Goal: Information Seeking & Learning: Learn about a topic

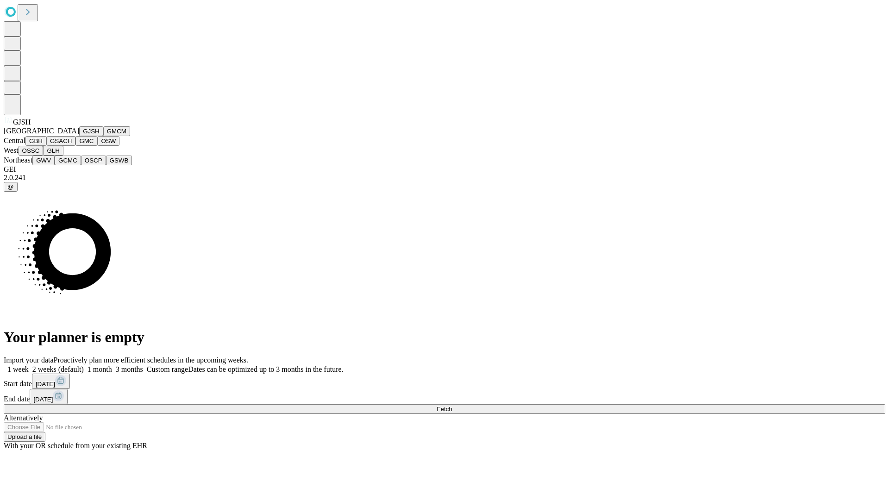
click at [79, 136] on button "GJSH" at bounding box center [91, 131] width 24 height 10
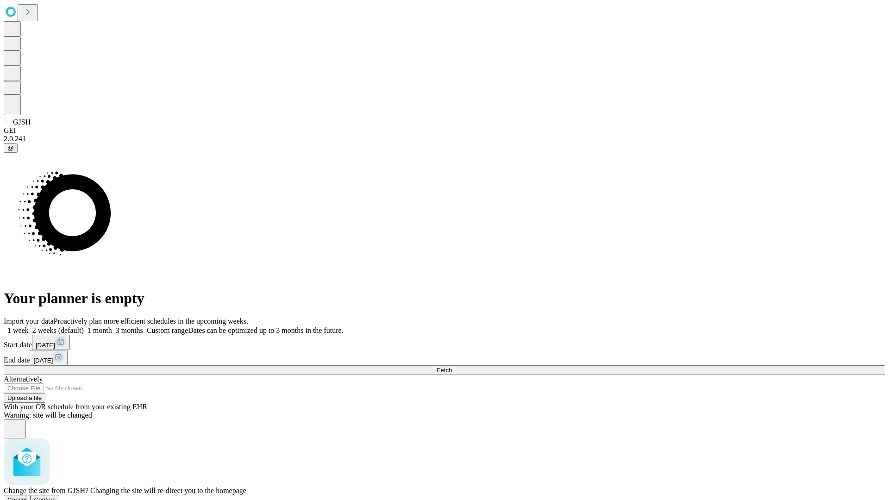
click at [56, 496] on span "Confirm" at bounding box center [45, 499] width 22 height 7
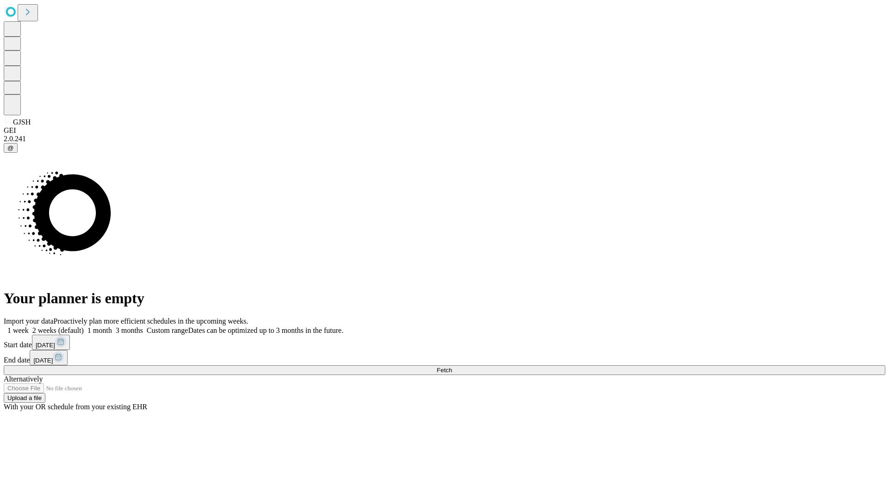
click at [112, 326] on label "1 month" at bounding box center [98, 330] width 28 height 8
click at [452, 367] on span "Fetch" at bounding box center [443, 370] width 15 height 7
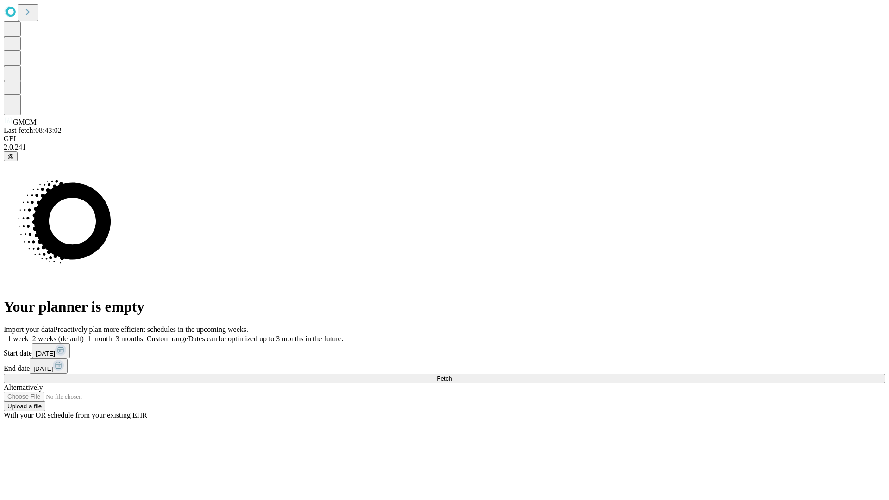
click at [112, 335] on label "1 month" at bounding box center [98, 339] width 28 height 8
click at [452, 375] on span "Fetch" at bounding box center [443, 378] width 15 height 7
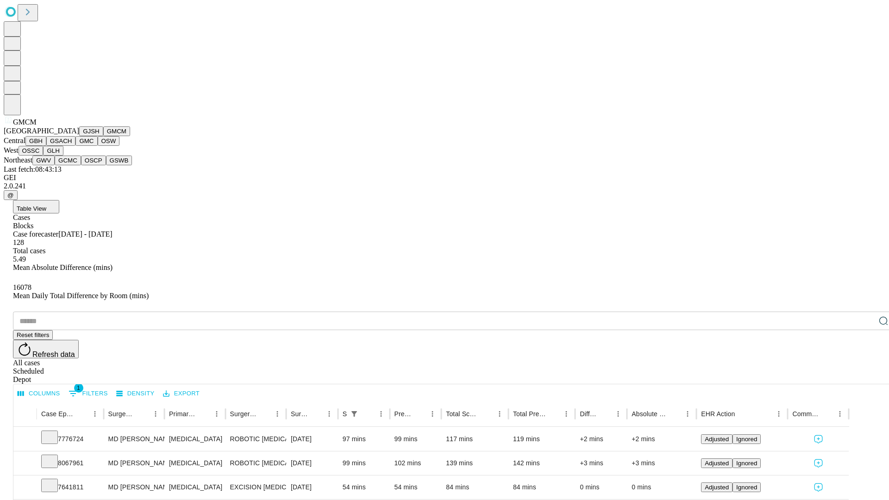
click at [46, 146] on button "GBH" at bounding box center [35, 141] width 21 height 10
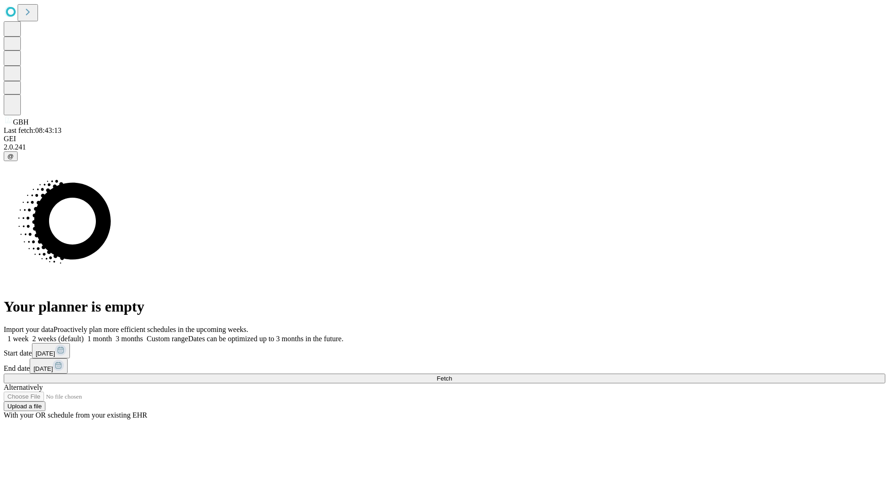
click at [112, 335] on label "1 month" at bounding box center [98, 339] width 28 height 8
click at [452, 375] on span "Fetch" at bounding box center [443, 378] width 15 height 7
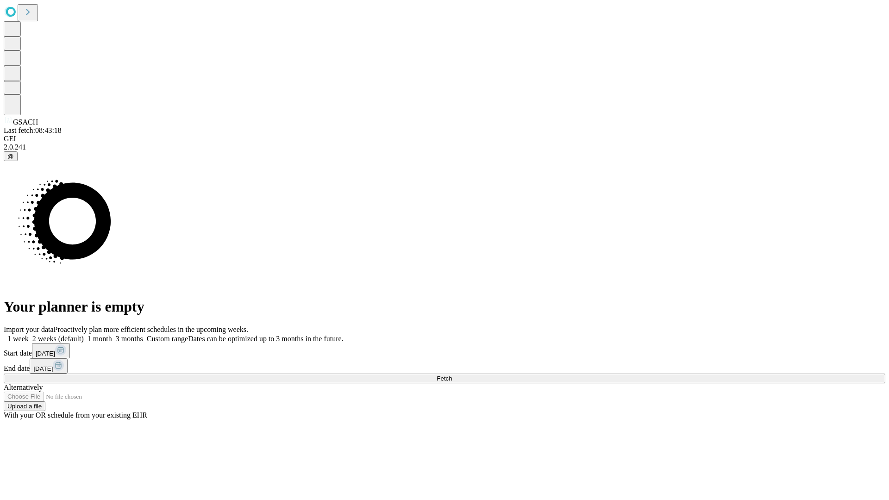
click at [112, 335] on label "1 month" at bounding box center [98, 339] width 28 height 8
click at [452, 375] on span "Fetch" at bounding box center [443, 378] width 15 height 7
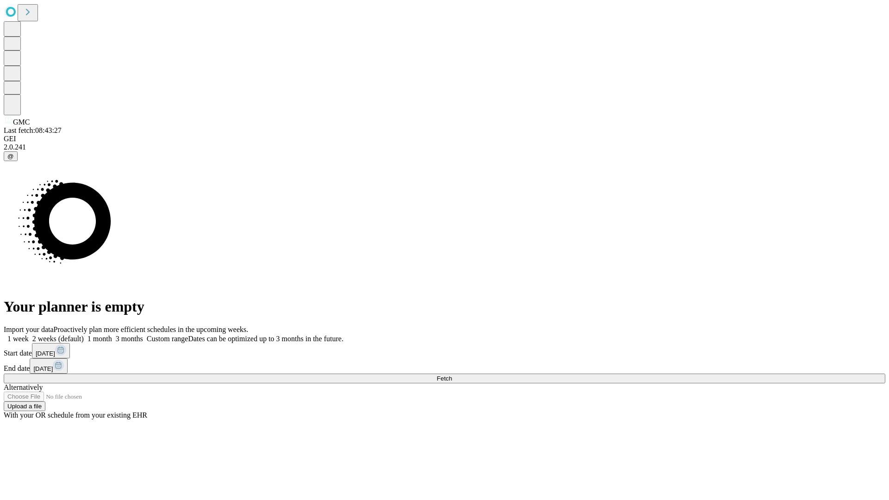
click at [112, 335] on label "1 month" at bounding box center [98, 339] width 28 height 8
click at [452, 375] on span "Fetch" at bounding box center [443, 378] width 15 height 7
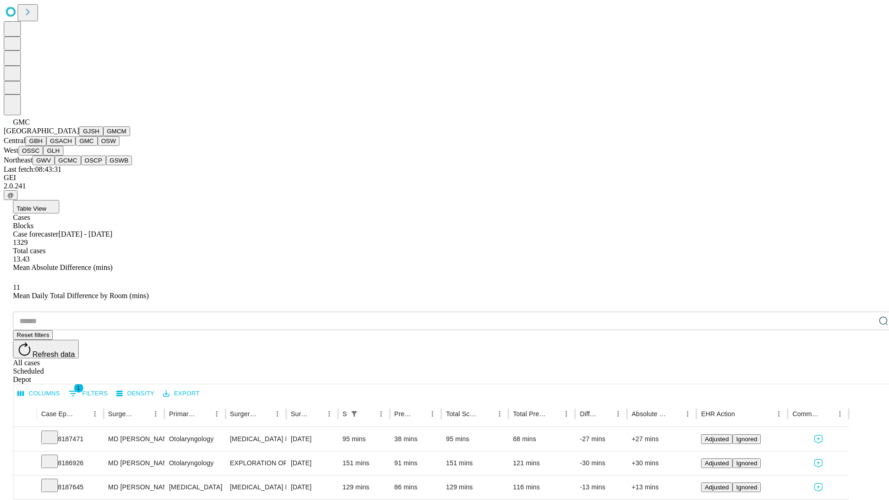
click at [98, 146] on button "OSW" at bounding box center [109, 141] width 22 height 10
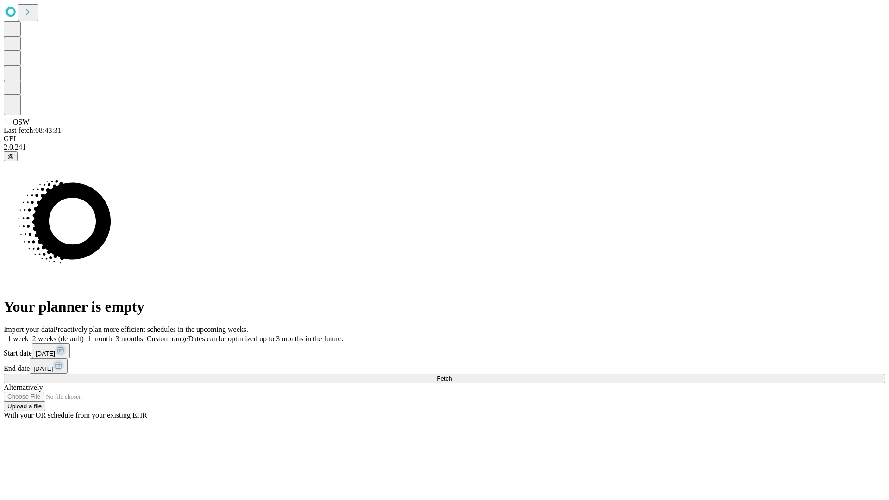
click at [452, 375] on span "Fetch" at bounding box center [443, 378] width 15 height 7
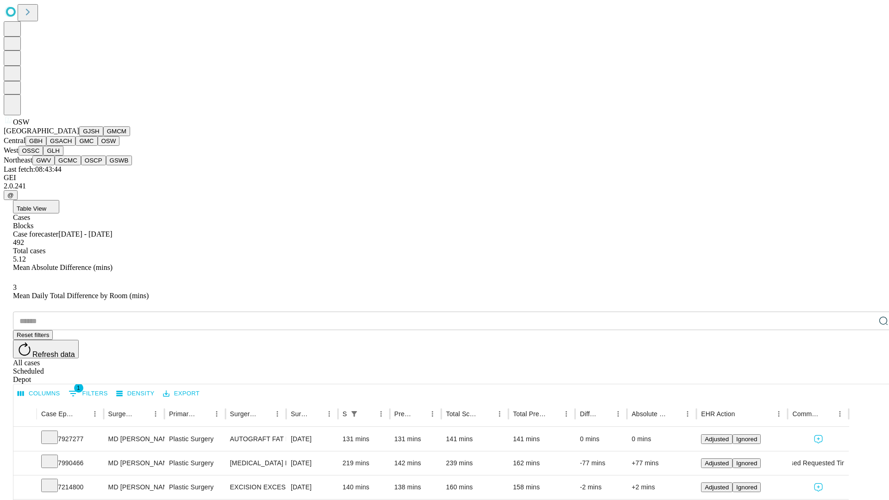
click at [44, 156] on button "OSSC" at bounding box center [31, 151] width 25 height 10
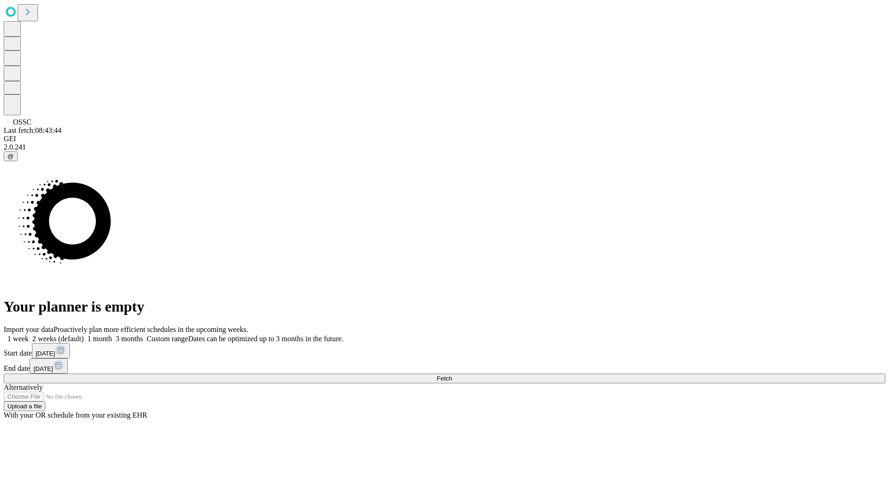
click at [112, 335] on label "1 month" at bounding box center [98, 339] width 28 height 8
click at [452, 375] on span "Fetch" at bounding box center [443, 378] width 15 height 7
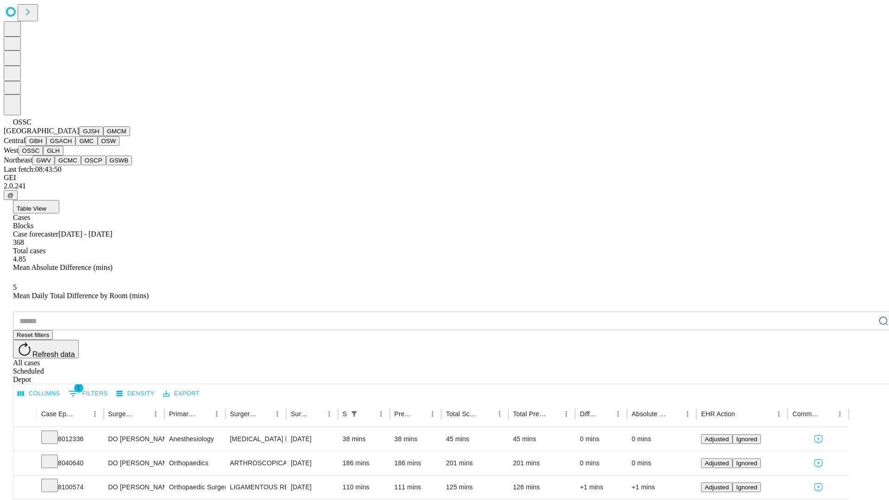
click at [63, 156] on button "GLH" at bounding box center [53, 151] width 20 height 10
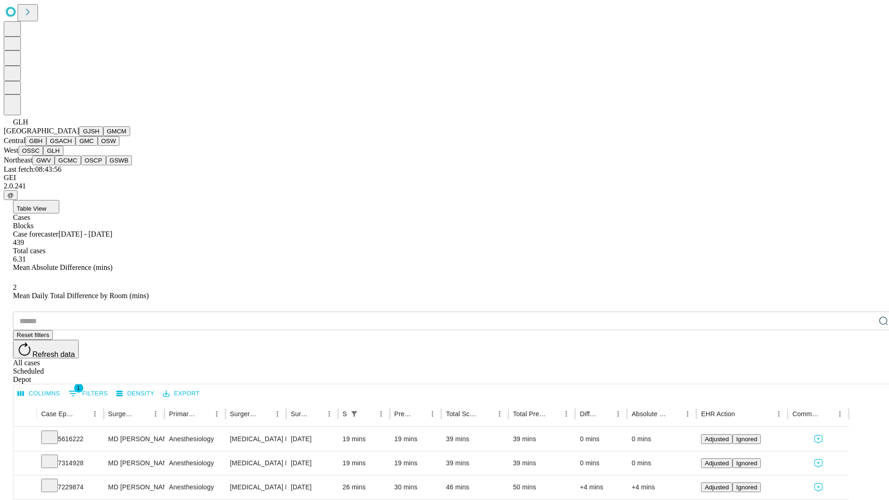
click at [55, 165] on button "GWV" at bounding box center [43, 161] width 22 height 10
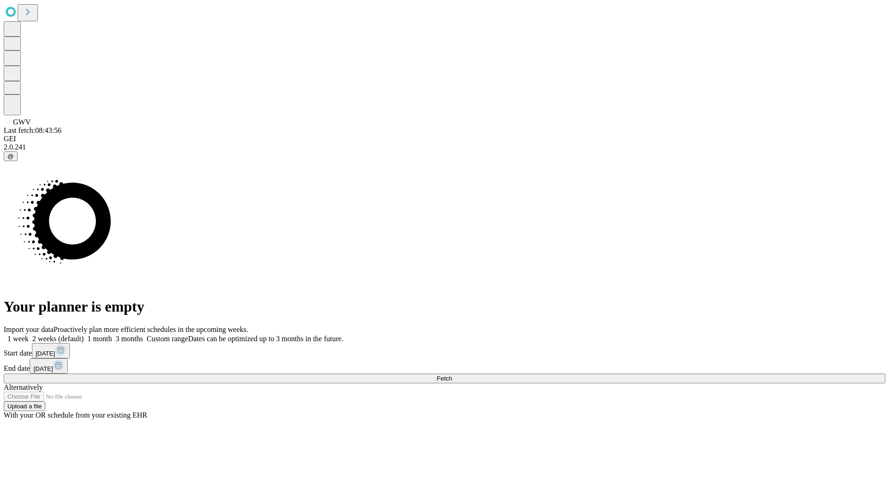
click at [112, 335] on label "1 month" at bounding box center [98, 339] width 28 height 8
click at [452, 375] on span "Fetch" at bounding box center [443, 378] width 15 height 7
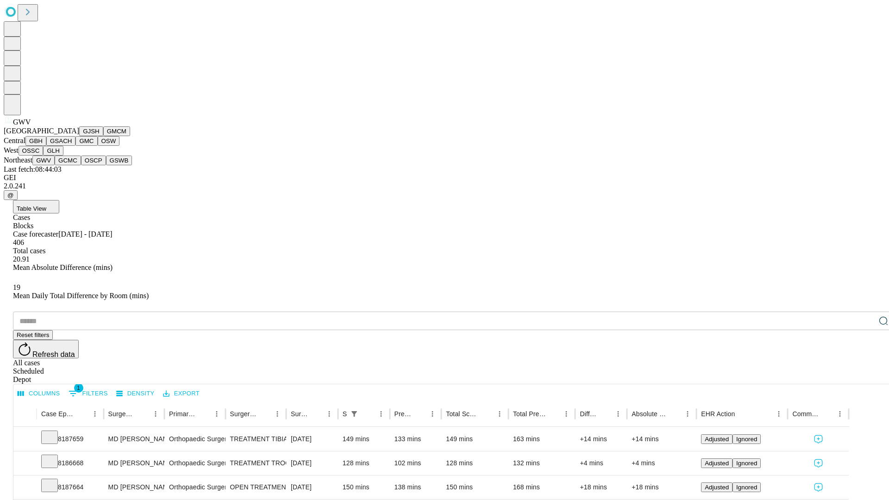
click at [72, 165] on button "GCMC" at bounding box center [68, 161] width 26 height 10
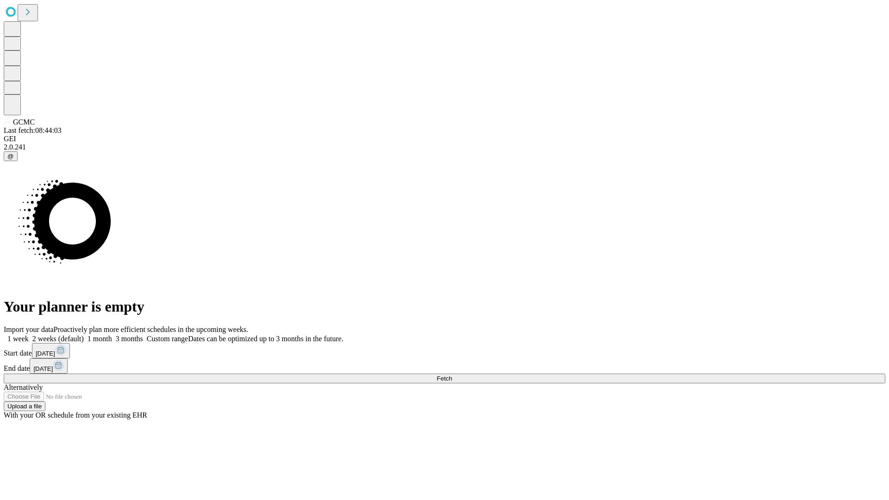
click at [112, 335] on label "1 month" at bounding box center [98, 339] width 28 height 8
click at [452, 375] on span "Fetch" at bounding box center [443, 378] width 15 height 7
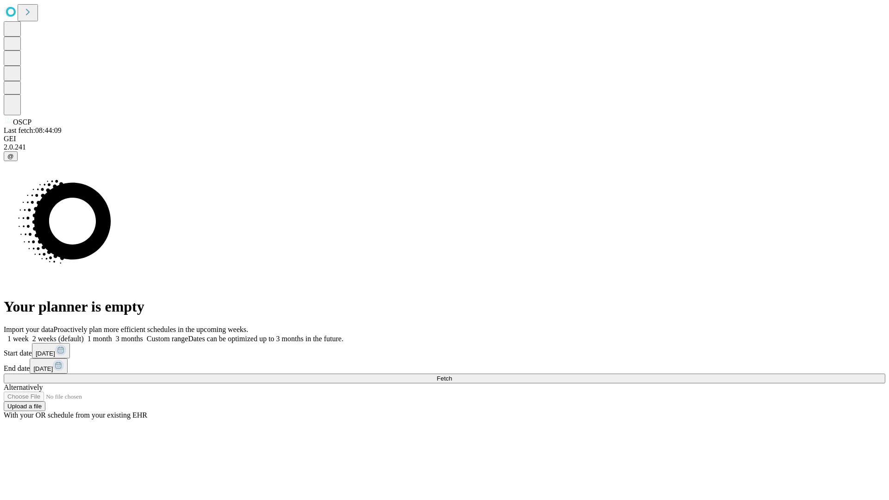
click at [112, 335] on label "1 month" at bounding box center [98, 339] width 28 height 8
click at [452, 375] on span "Fetch" at bounding box center [443, 378] width 15 height 7
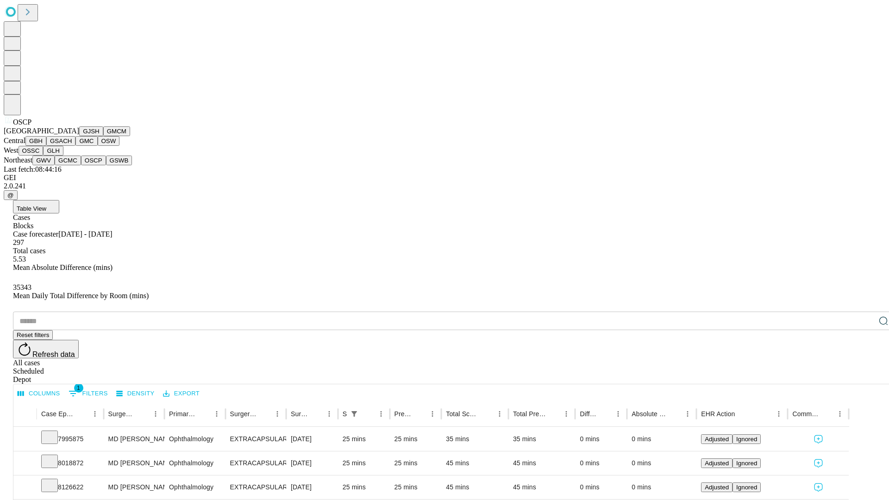
click at [106, 165] on button "GSWB" at bounding box center [119, 161] width 26 height 10
